Goal: Task Accomplishment & Management: Manage account settings

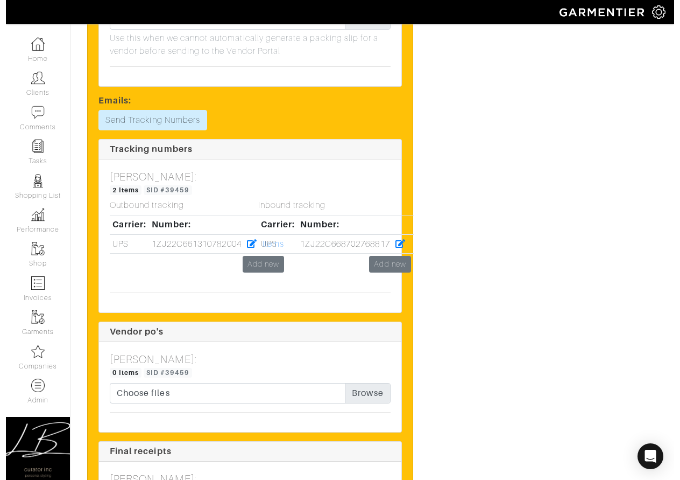
scroll to position [4470, 0]
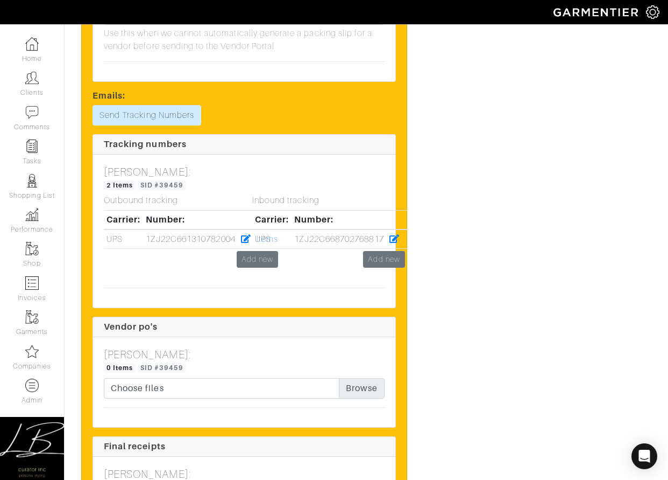
click at [254, 248] on td "Add new" at bounding box center [330, 259] width 156 height 22
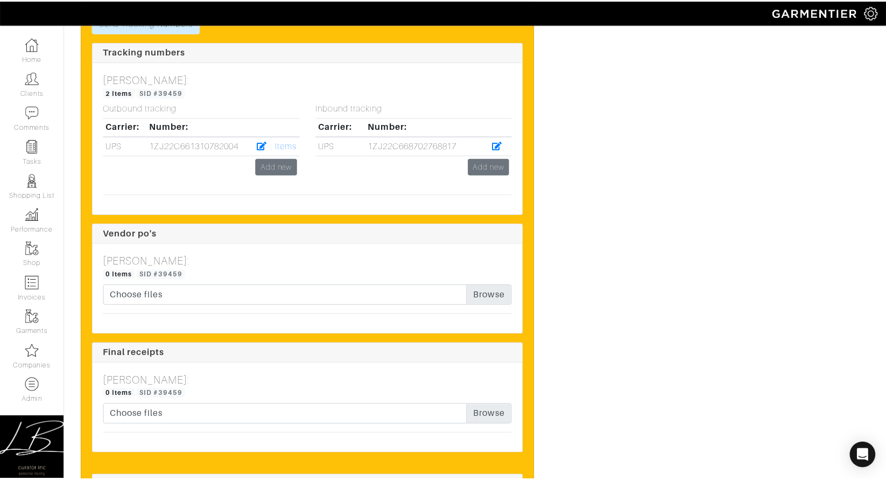
scroll to position [4136, 0]
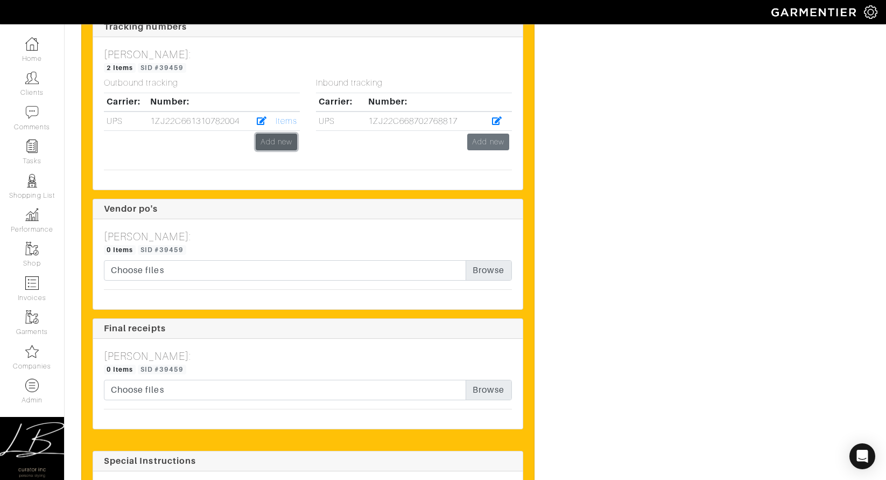
click at [282, 150] on link "Add new" at bounding box center [276, 141] width 41 height 17
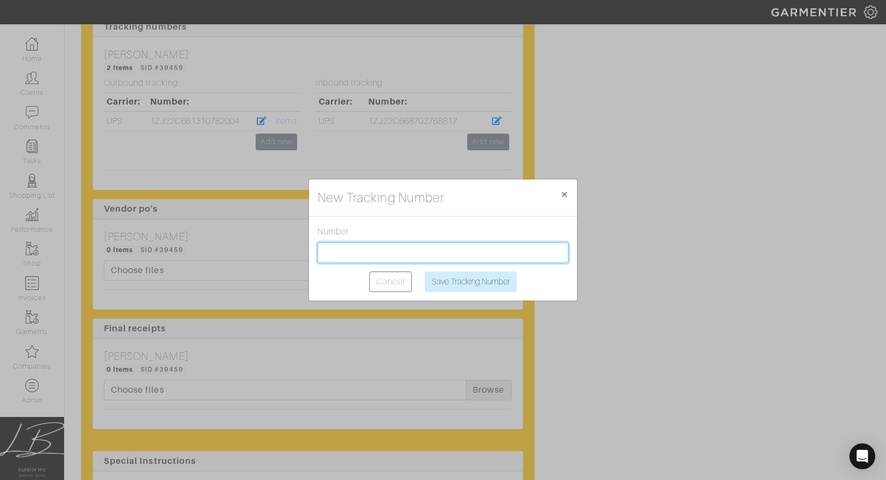
click at [445, 252] on input "text" at bounding box center [443, 252] width 251 height 20
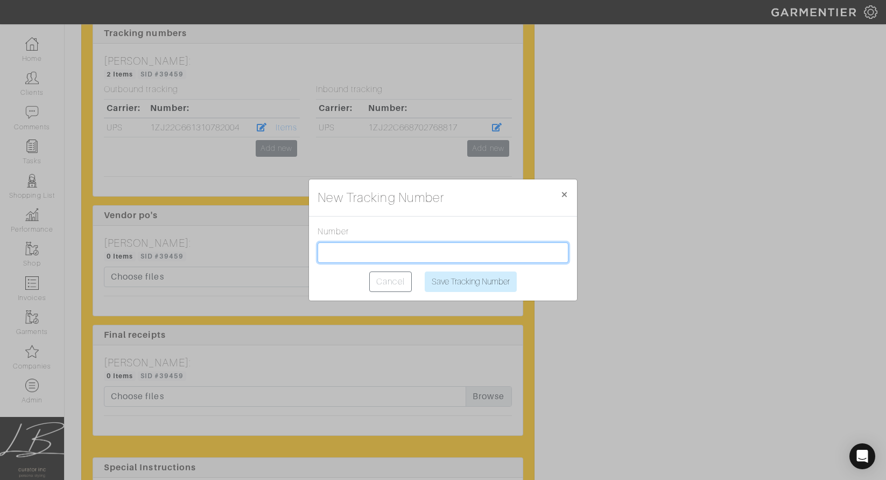
paste input "1ZJ22C501302052767"
type input "1ZJ22C501302052767"
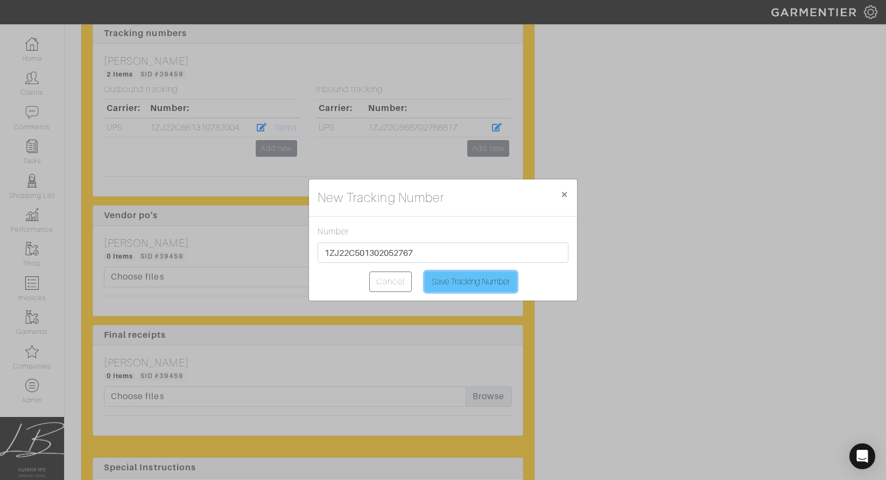
click at [466, 284] on input "Save Tracking Number" at bounding box center [471, 281] width 92 height 20
type input "Saving..."
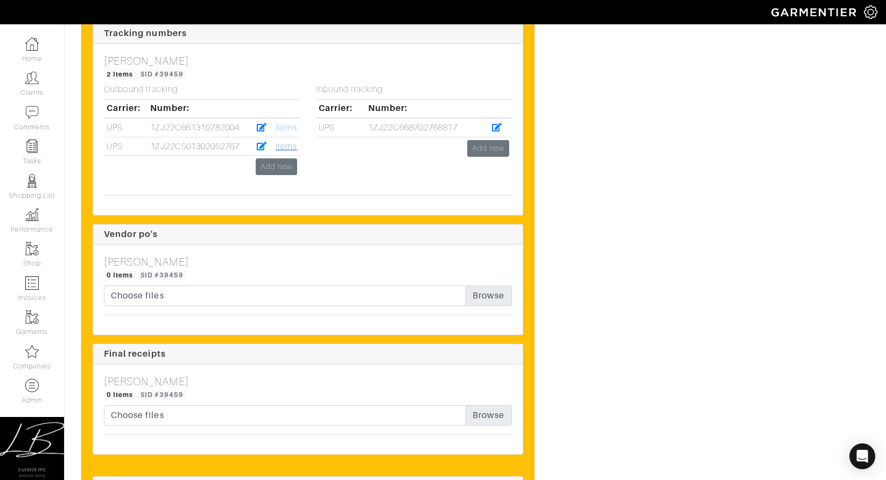
click at [288, 151] on link "Items" at bounding box center [287, 147] width 22 height 10
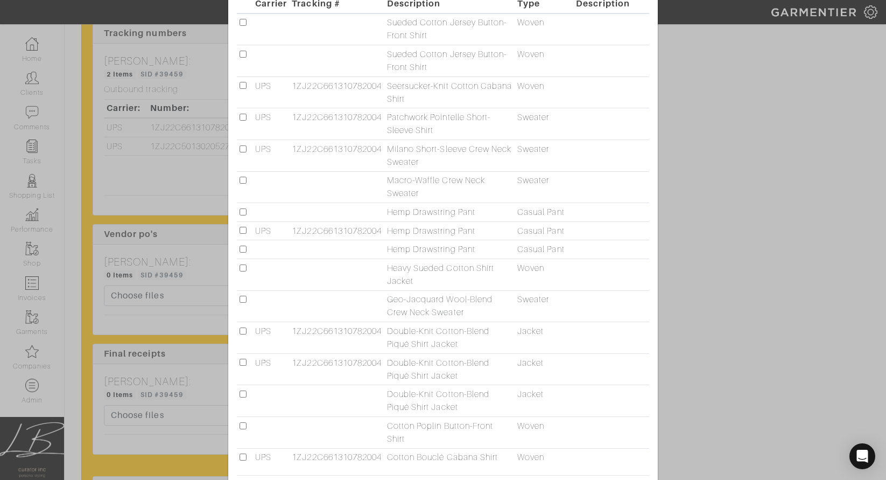
scroll to position [116, 0]
click at [242, 181] on input "checkbox" at bounding box center [242, 178] width 7 height 7
checkbox input "true"
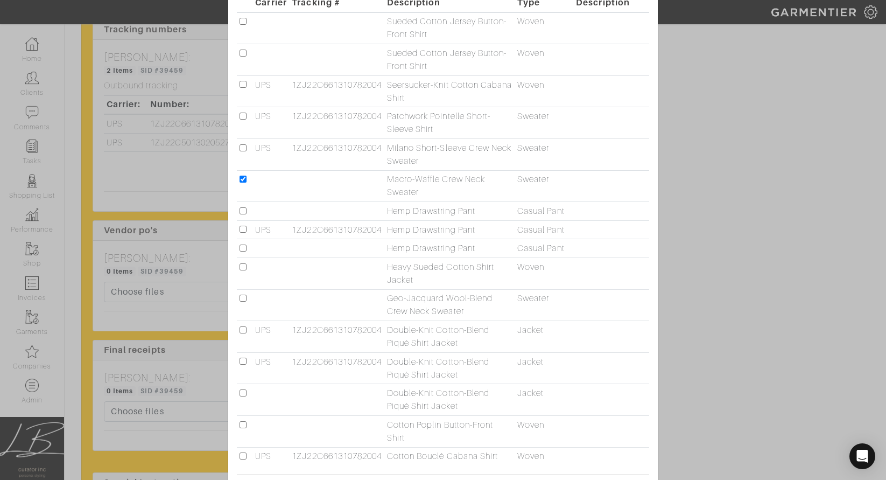
click at [244, 299] on input "checkbox" at bounding box center [242, 297] width 7 height 7
checkbox input "true"
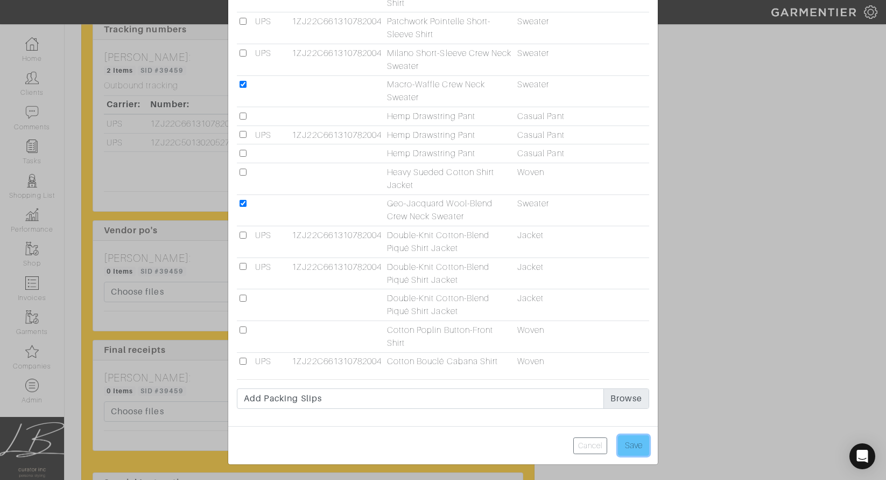
click at [591, 449] on input "Save" at bounding box center [633, 445] width 31 height 20
type input "Save"
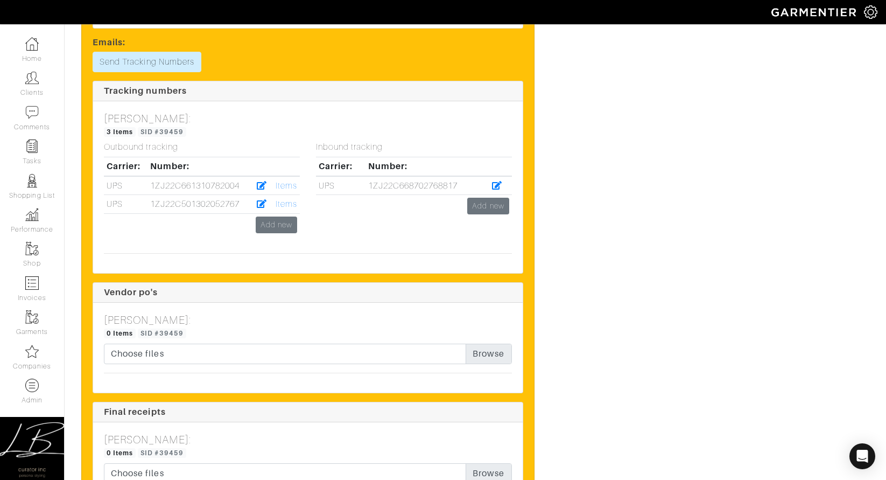
scroll to position [4078, 0]
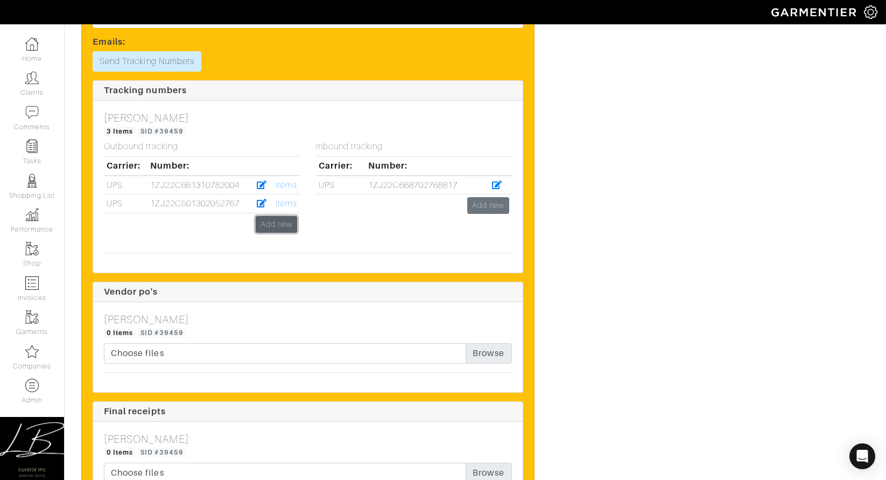
click at [277, 232] on link "Add new" at bounding box center [276, 224] width 41 height 17
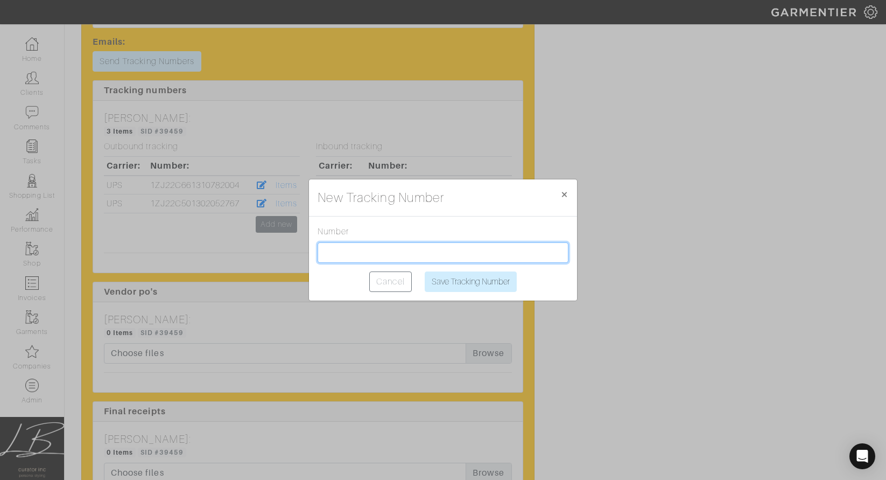
click at [361, 258] on input "text" at bounding box center [443, 252] width 251 height 20
paste input "1ZJ22C501324000058"
type input "1ZJ22C501324000058"
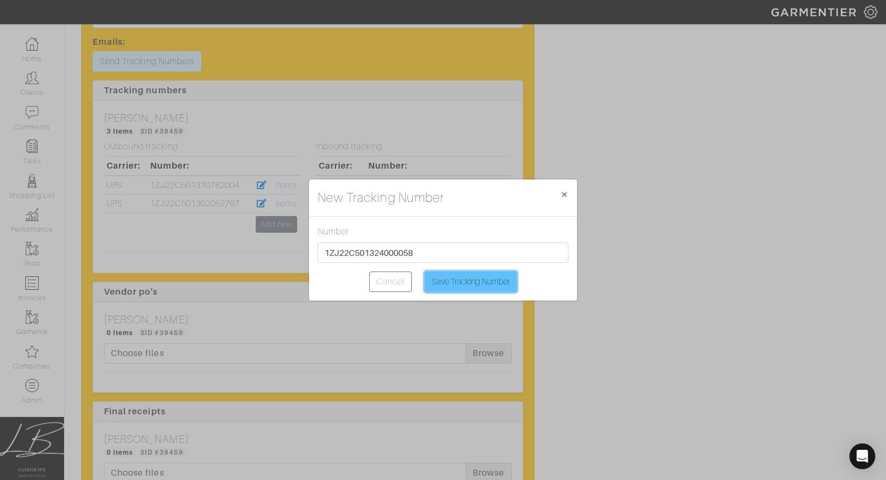
click at [487, 277] on input "Save Tracking Number" at bounding box center [471, 281] width 92 height 20
type input "Saving..."
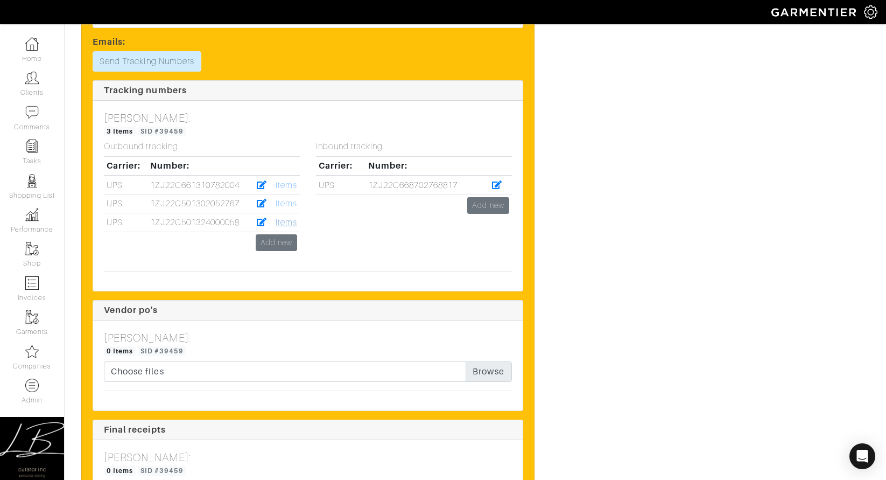
click at [290, 227] on link "Items" at bounding box center [287, 222] width 22 height 10
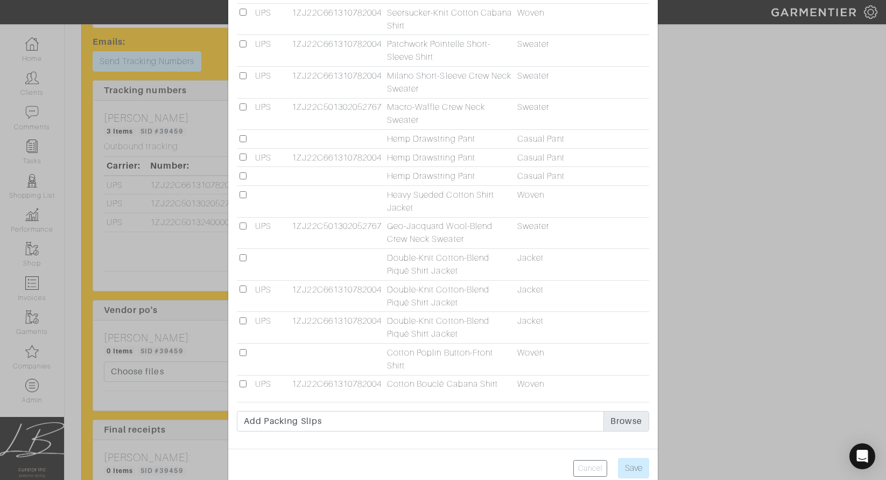
scroll to position [193, 0]
click at [245, 348] on input "checkbox" at bounding box center [242, 346] width 7 height 7
checkbox input "true"
click at [591, 465] on input "Save" at bounding box center [633, 462] width 31 height 20
type input "Save"
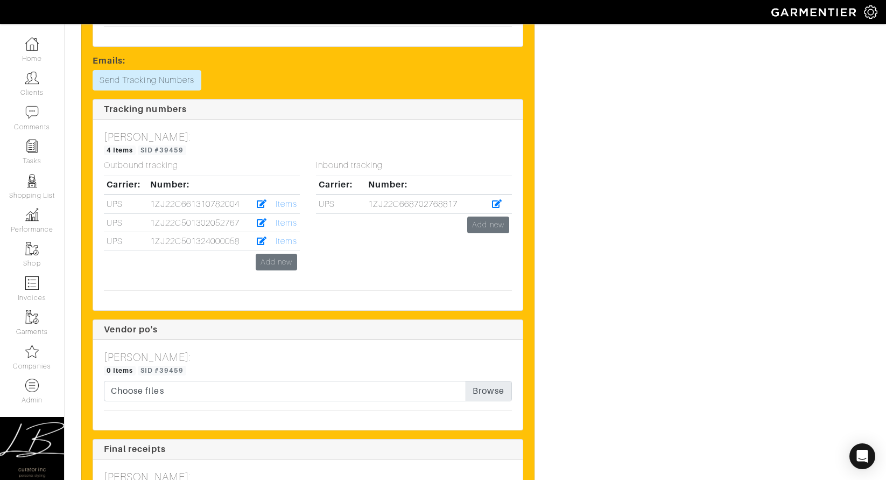
scroll to position [4065, 0]
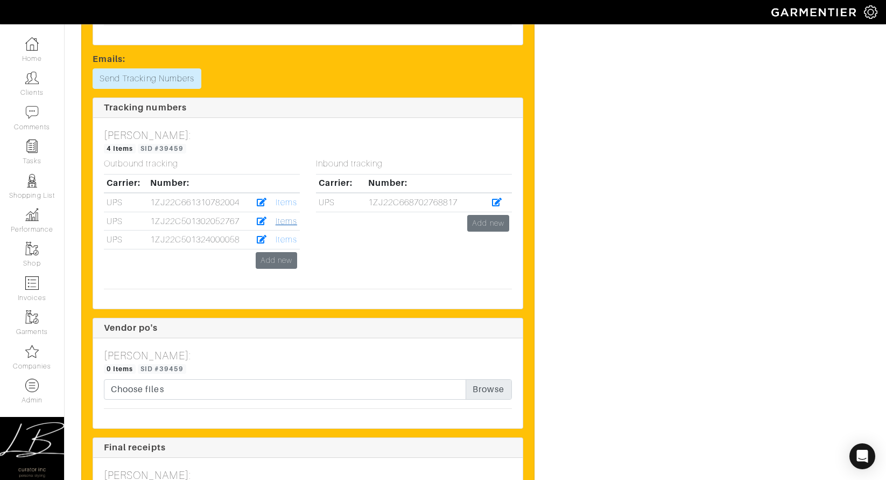
click at [284, 226] on link "Items" at bounding box center [287, 221] width 22 height 10
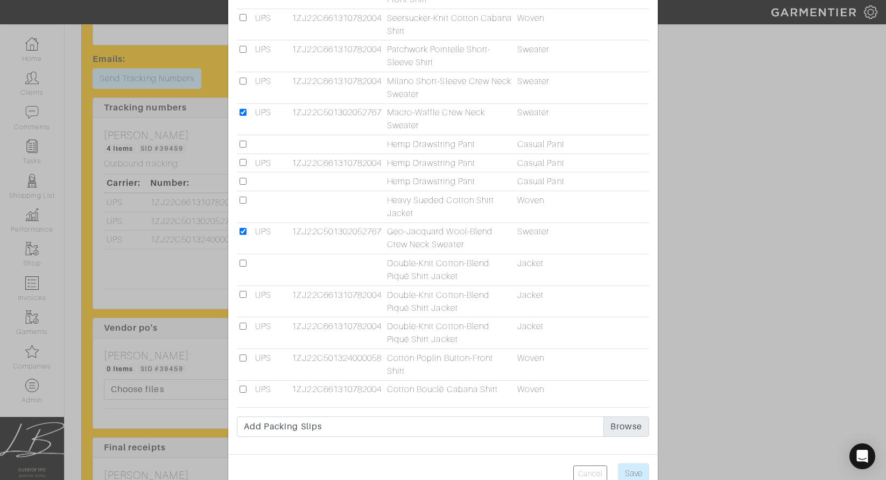
scroll to position [201, 0]
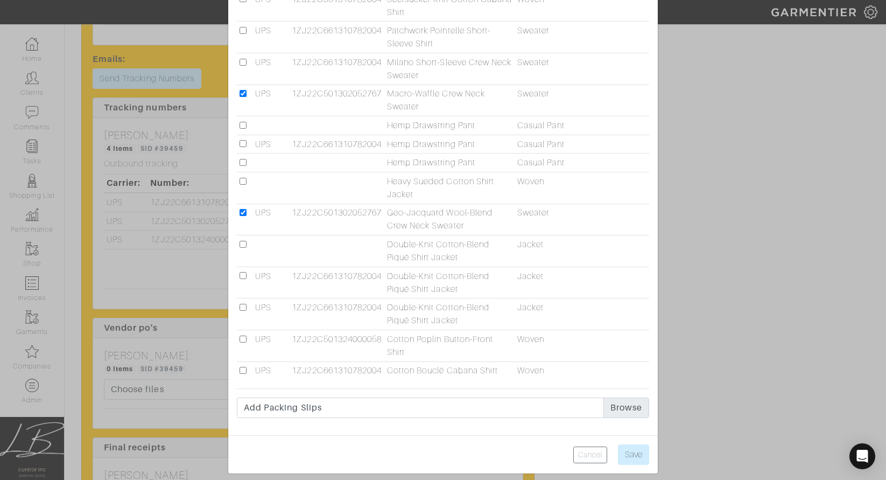
click at [243, 245] on input "checkbox" at bounding box center [242, 244] width 7 height 7
checkbox input "true"
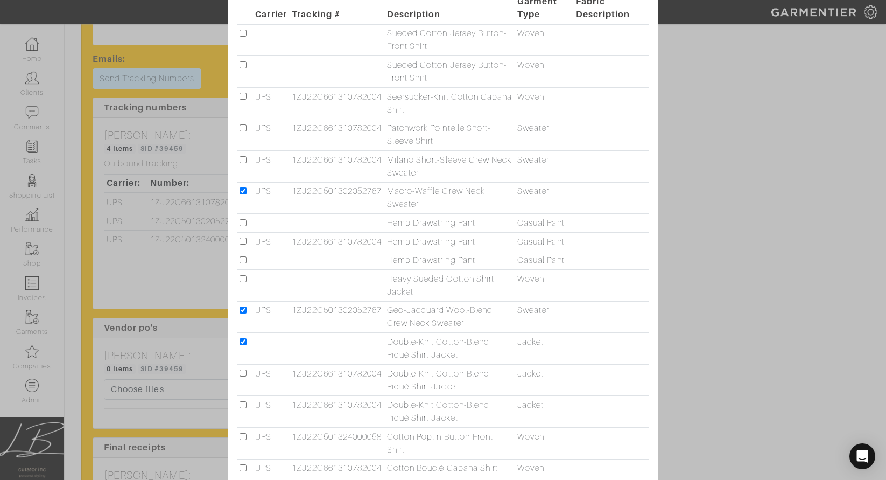
scroll to position [103, 0]
drag, startPoint x: 242, startPoint y: 32, endPoint x: 255, endPoint y: 27, distance: 13.3
click at [243, 32] on input "checkbox" at bounding box center [242, 33] width 7 height 7
checkbox input "true"
click at [245, 67] on input "checkbox" at bounding box center [242, 65] width 7 height 7
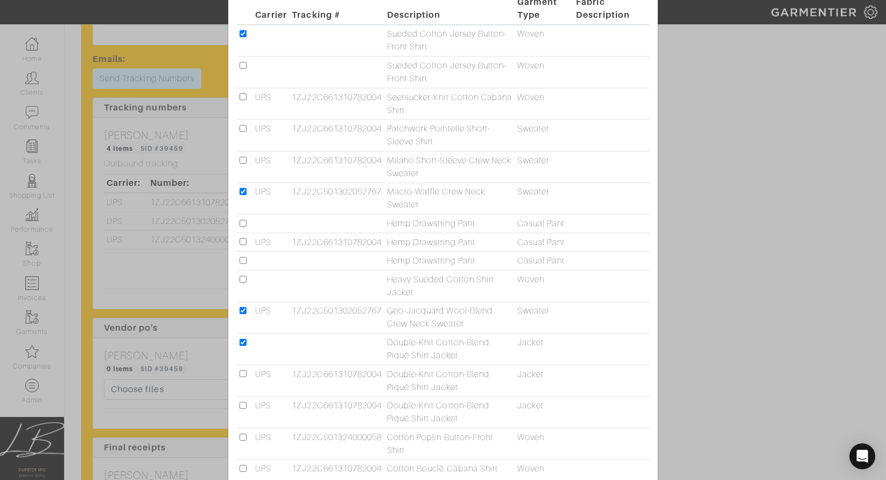
checkbox input "true"
click at [241, 277] on input "checkbox" at bounding box center [242, 279] width 7 height 7
checkbox input "true"
click at [243, 222] on input "checkbox" at bounding box center [242, 223] width 7 height 7
checkbox input "true"
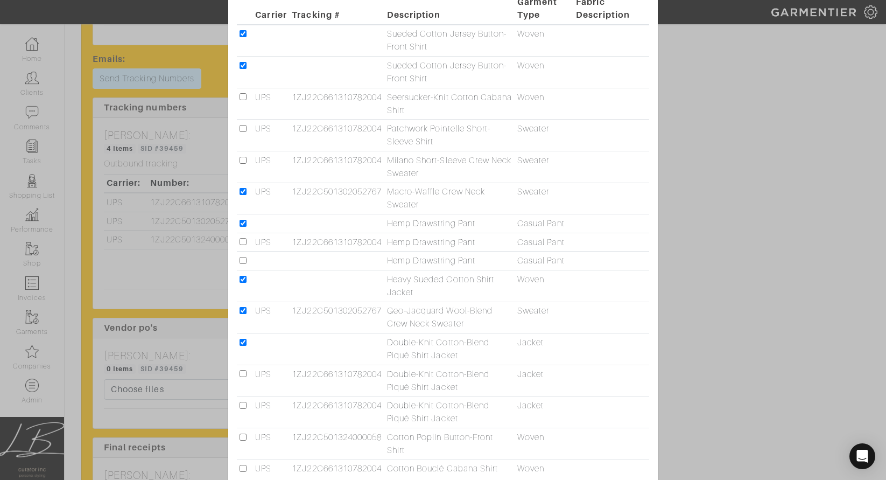
click at [244, 261] on input "checkbox" at bounding box center [242, 260] width 7 height 7
checkbox input "true"
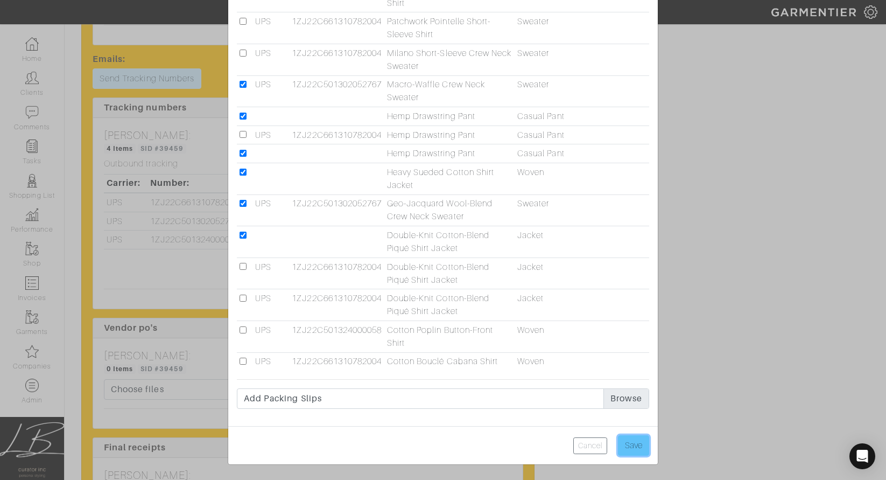
click at [591, 450] on input "Save" at bounding box center [633, 445] width 31 height 20
type input "Save"
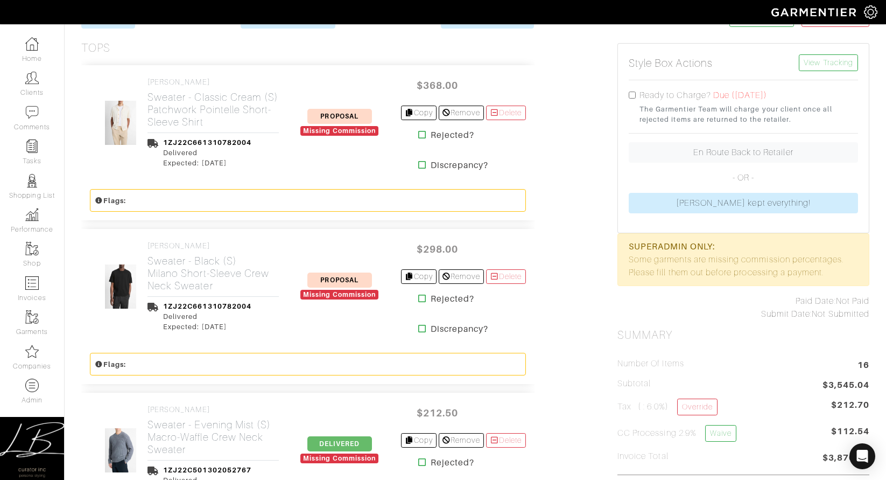
scroll to position [0, 0]
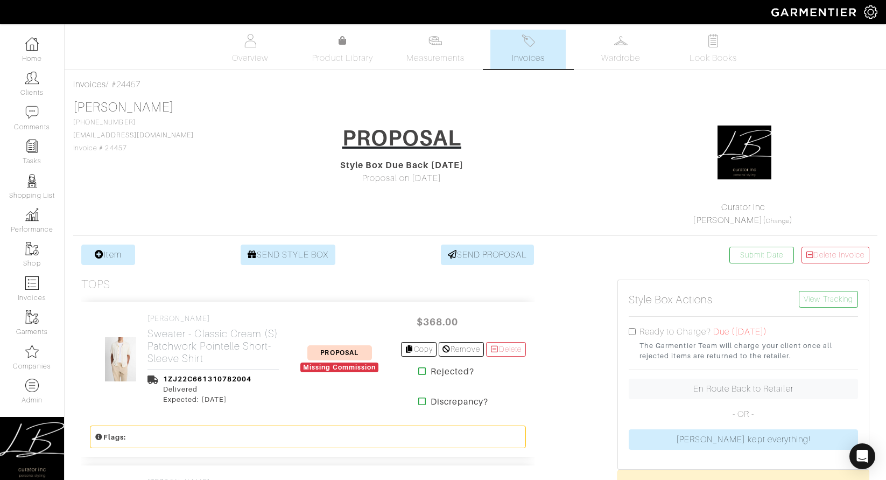
click at [288, 119] on div "Cory Van Rhee 616-403-3860 vanrheec@gmail.com Invoice # 24457 PROPOSAL Style Bo…" at bounding box center [475, 163] width 804 height 127
